Goal: Transaction & Acquisition: Book appointment/travel/reservation

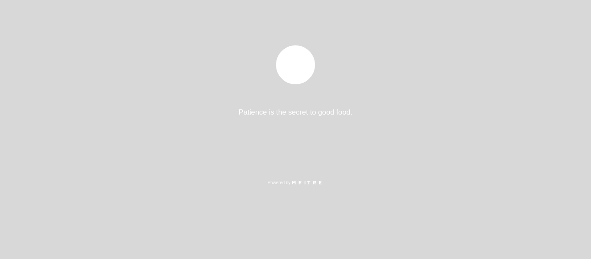
select select "es"
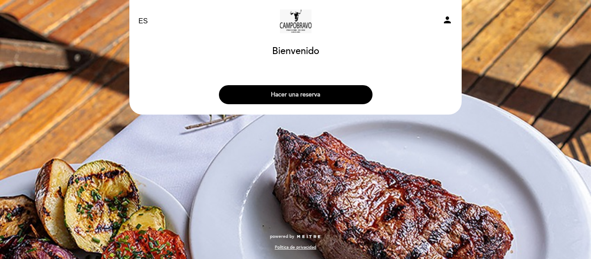
click at [339, 89] on button "Hacer una reserva" at bounding box center [296, 94] width 154 height 19
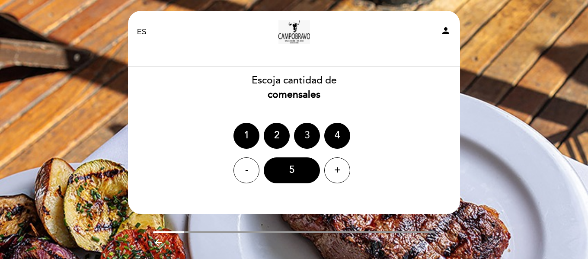
click at [304, 134] on div "3" at bounding box center [307, 136] width 26 height 26
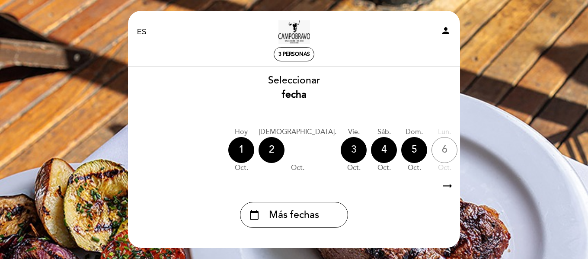
click at [341, 149] on div "3" at bounding box center [354, 150] width 26 height 26
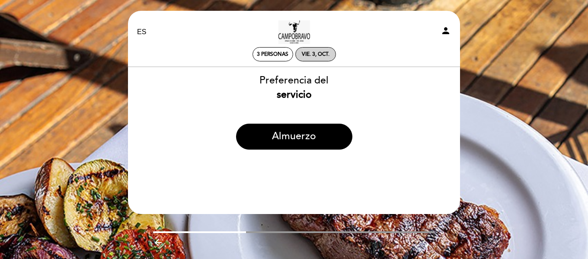
click at [312, 52] on div "vie. 3, oct." at bounding box center [316, 54] width 28 height 6
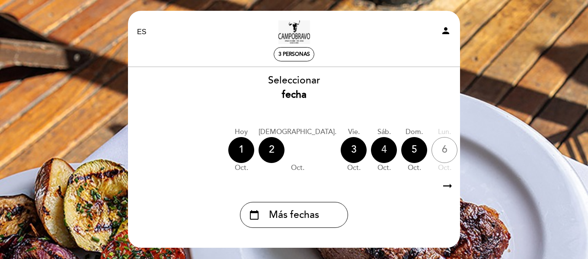
click at [371, 146] on div "4" at bounding box center [384, 150] width 26 height 26
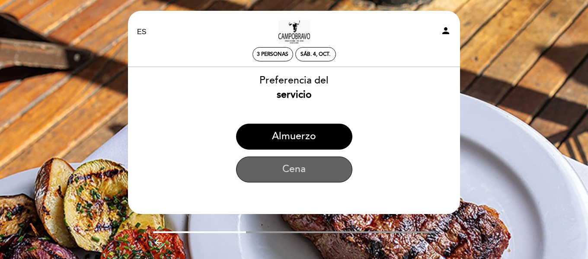
click at [298, 165] on button "Cena" at bounding box center [294, 170] width 116 height 26
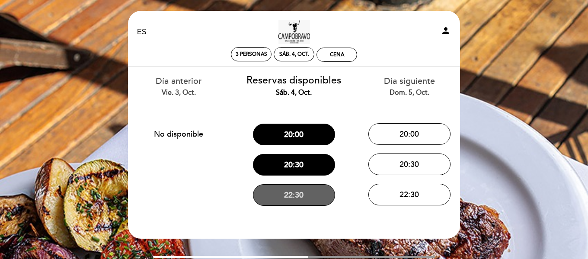
click at [323, 198] on button "22:30" at bounding box center [294, 195] width 82 height 22
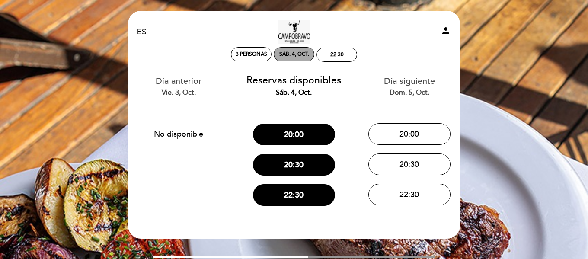
click at [295, 49] on div "sáb. 4, oct." at bounding box center [294, 54] width 41 height 14
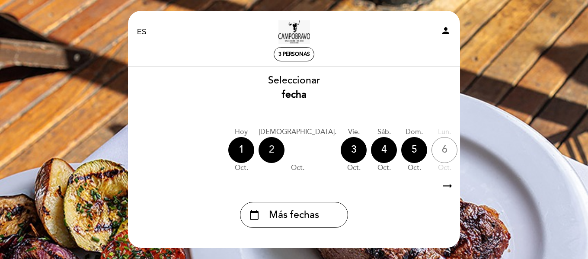
click at [273, 145] on div "2" at bounding box center [272, 150] width 26 height 26
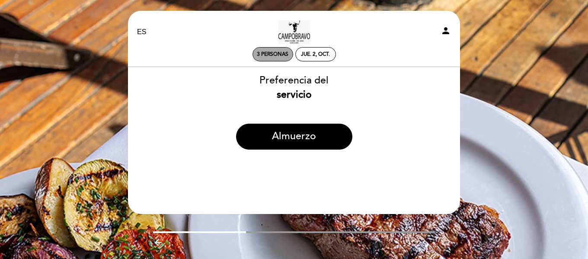
click at [278, 54] on span "3 personas" at bounding box center [273, 54] width 32 height 6
